Goal: Task Accomplishment & Management: Complete application form

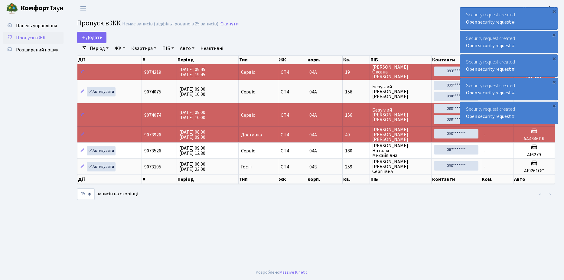
select select "25"
click at [31, 48] on span "Розширений пошук" at bounding box center [37, 50] width 42 height 7
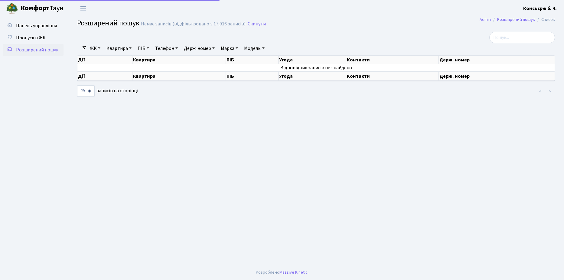
select select "25"
click at [31, 37] on span "Пропуск в ЖК" at bounding box center [31, 37] width 30 height 7
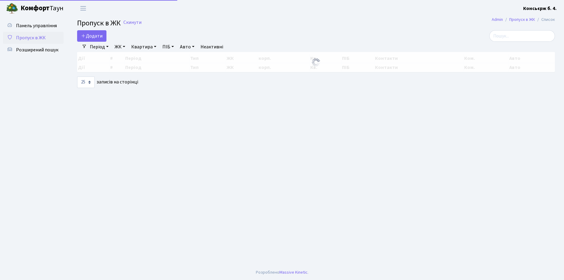
select select "25"
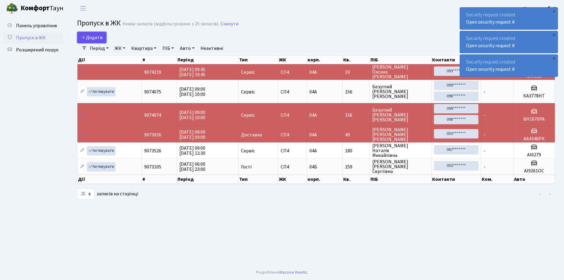
click at [96, 37] on span "Додати" at bounding box center [91, 37] width 21 height 7
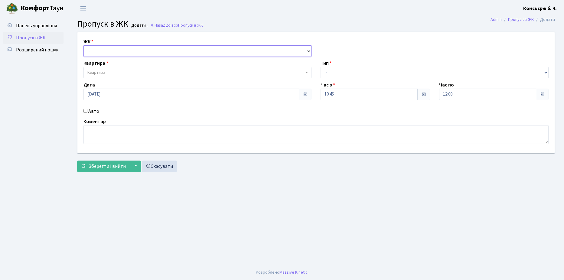
click at [126, 50] on select "- [STREET_ADDRESS]" at bounding box center [197, 50] width 228 height 11
select select "325"
click at [83, 45] on select "- [STREET_ADDRESS]" at bounding box center [197, 50] width 228 height 11
select select
click at [122, 72] on span "Квартира" at bounding box center [195, 73] width 216 height 6
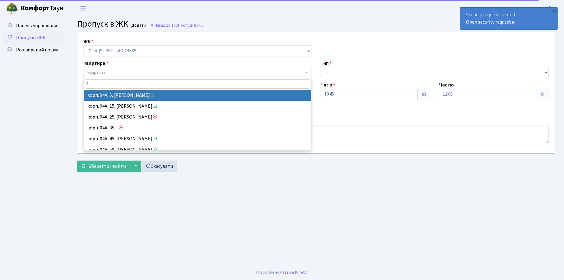
type input "5"
select select "21033"
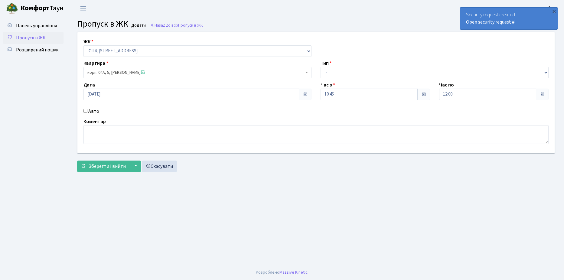
click at [86, 110] on input "Авто" at bounding box center [85, 111] width 4 height 4
checkbox input "true"
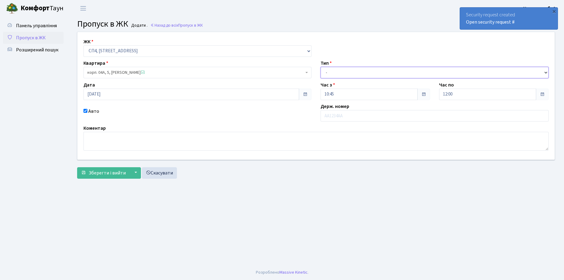
click at [369, 71] on select "- Доставка Таксі Гості Сервіс" at bounding box center [434, 72] width 228 height 11
select select "1"
click at [320, 67] on select "- Доставка Таксі Гості Сервіс" at bounding box center [434, 72] width 228 height 11
click at [353, 114] on input "text" at bounding box center [434, 115] width 228 height 11
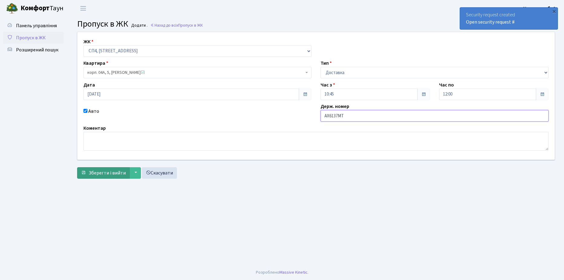
type input "АХ6137МТ"
click at [108, 172] on span "Зберегти і вийти" at bounding box center [107, 173] width 37 height 7
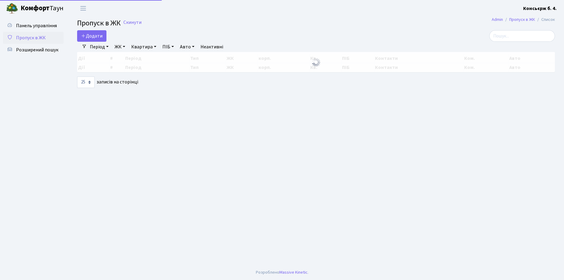
select select "25"
